Goal: Information Seeking & Learning: Learn about a topic

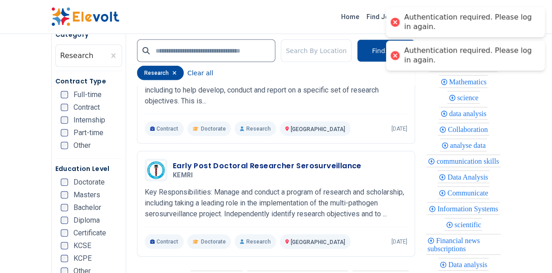
scroll to position [1433, 0]
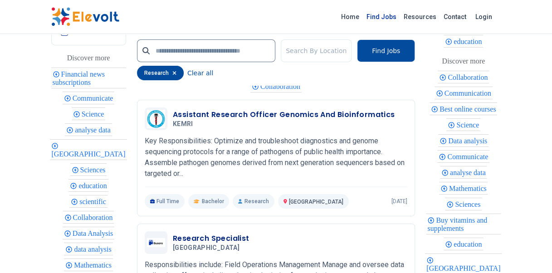
click at [389, 15] on link "Find Jobs" at bounding box center [381, 17] width 37 height 15
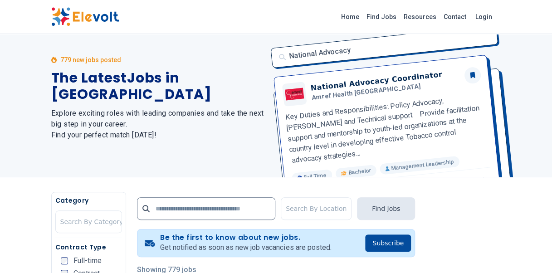
scroll to position [18, 0]
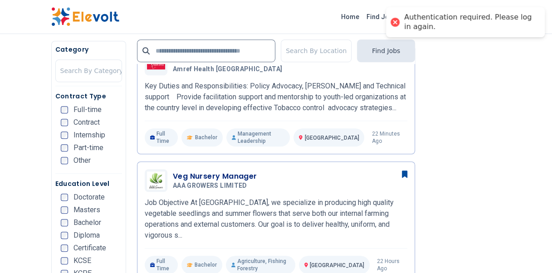
scroll to position [18, 0]
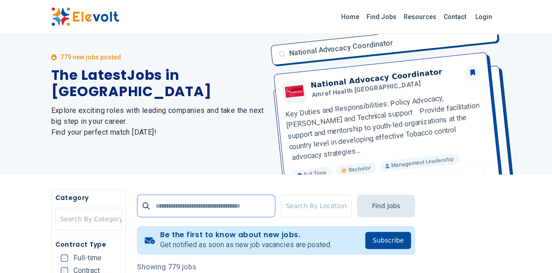
click at [204, 205] on input "text" at bounding box center [206, 206] width 138 height 23
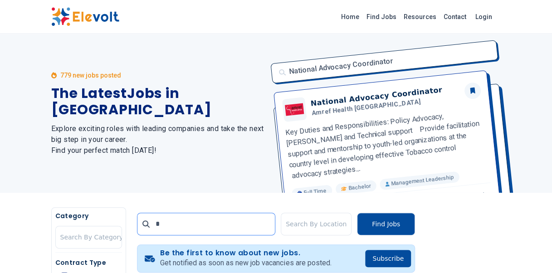
scroll to position [0, 0]
type input "*******"
click at [389, 224] on button "Find Jobs" at bounding box center [386, 224] width 58 height 23
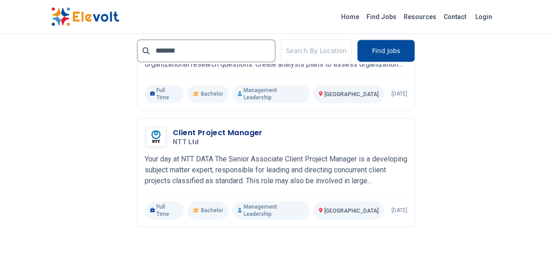
scroll to position [1911, 0]
